Goal: Task Accomplishment & Management: Use online tool/utility

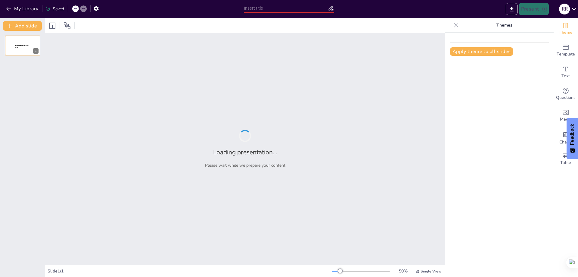
type input "Entendiendo la Conversión de Números Decimales a Binarios"
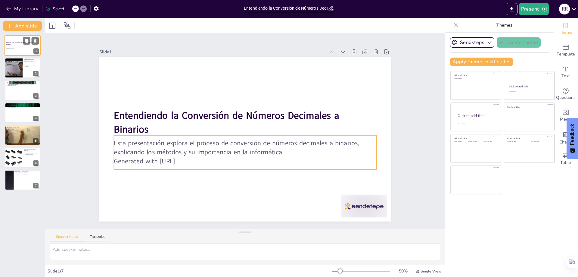
click at [16, 47] on p "Esta presentación explora el proceso de conversión de números decimales a binar…" at bounding box center [22, 46] width 33 height 2
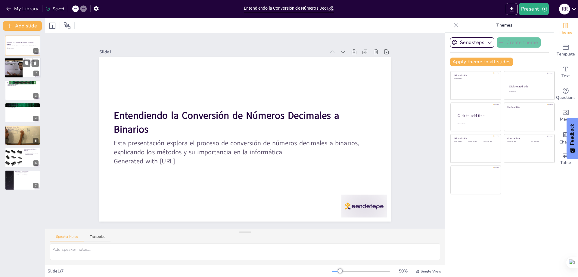
click at [21, 73] on div at bounding box center [13, 68] width 27 height 20
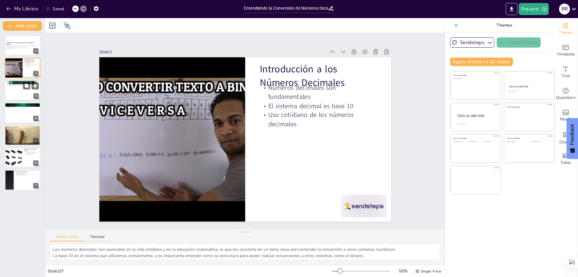
click at [26, 94] on div at bounding box center [23, 90] width 36 height 20
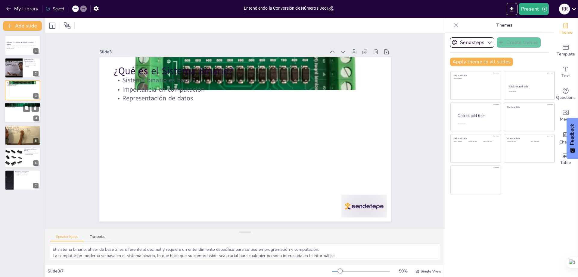
click at [28, 118] on div at bounding box center [23, 112] width 36 height 20
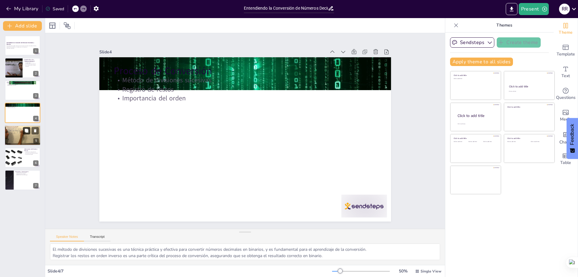
click at [28, 131] on icon at bounding box center [27, 131] width 4 height 4
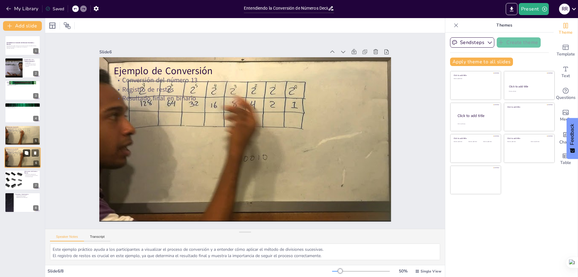
click at [30, 155] on button at bounding box center [26, 152] width 7 height 7
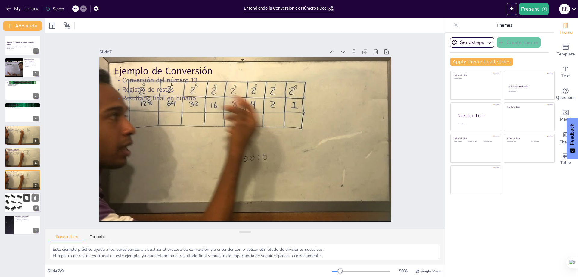
click at [29, 200] on button at bounding box center [26, 197] width 7 height 7
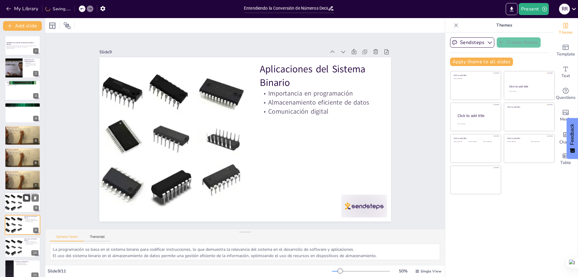
scroll to position [8, 0]
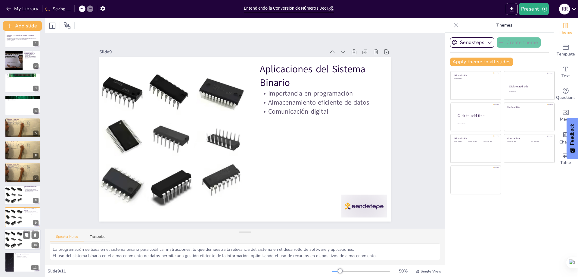
click at [26, 239] on div at bounding box center [23, 239] width 36 height 20
click at [24, 260] on button at bounding box center [26, 257] width 7 height 7
type textarea "La conversión de decimal a binario es un concepto fundamental en la informática…"
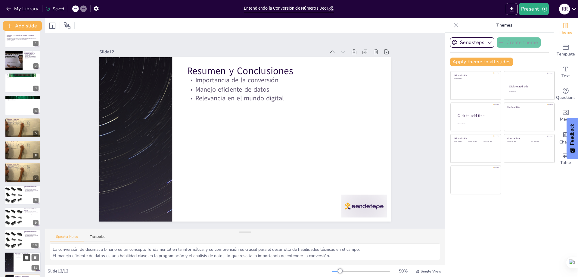
scroll to position [30, 0]
